Goal: Transaction & Acquisition: Purchase product/service

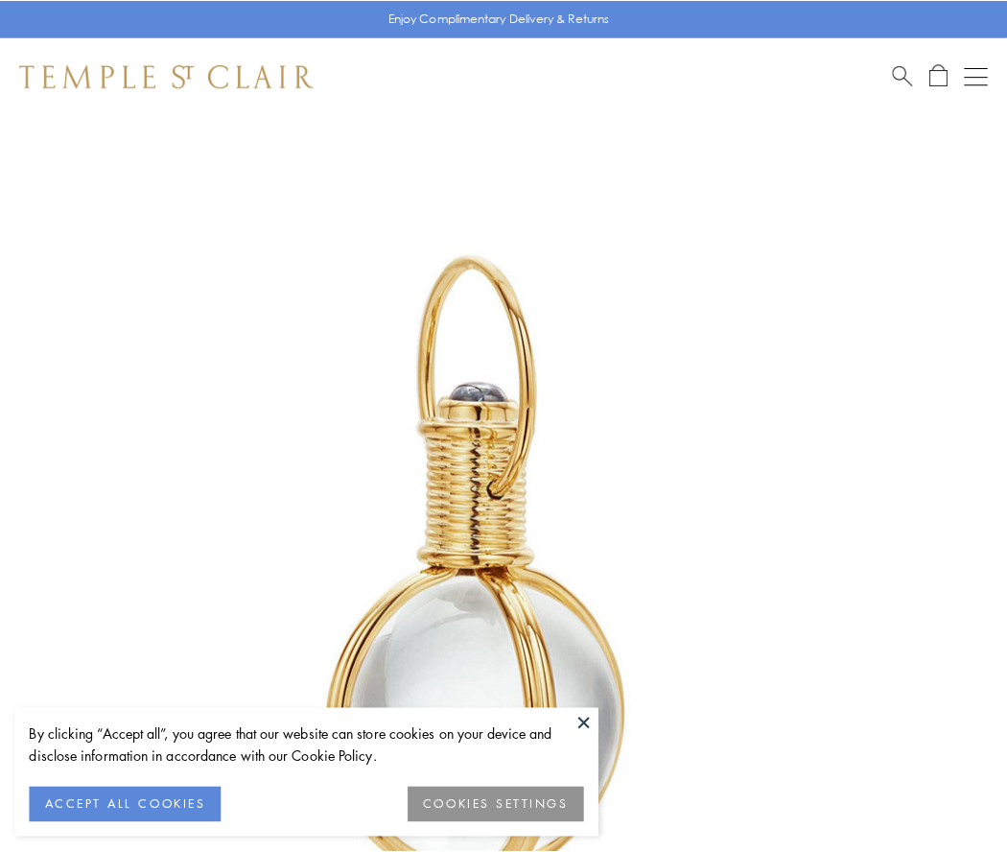
scroll to position [501, 0]
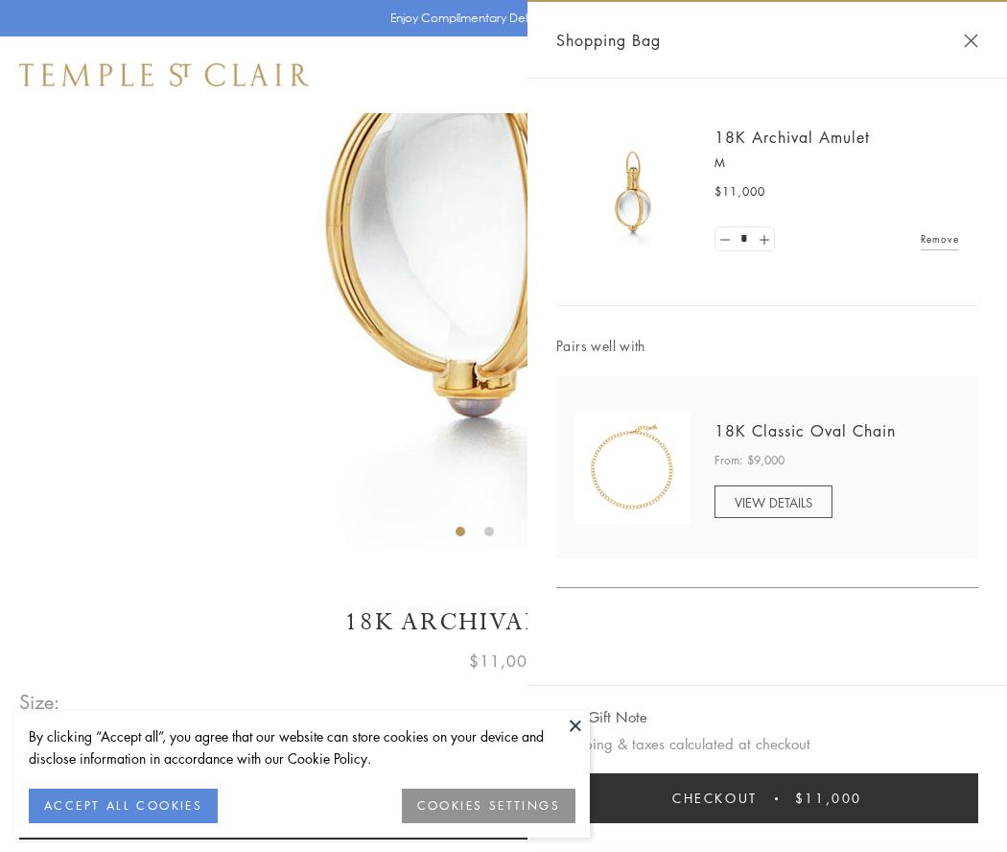
click at [768, 798] on button "Checkout $11,000" at bounding box center [767, 798] width 422 height 50
